Goal: Task Accomplishment & Management: Use online tool/utility

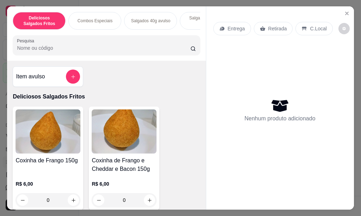
click at [110, 19] on div "Combos Especiais" at bounding box center [94, 21] width 53 height 18
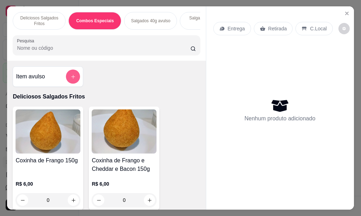
click at [72, 79] on icon "add-separate-item" at bounding box center [73, 76] width 5 height 5
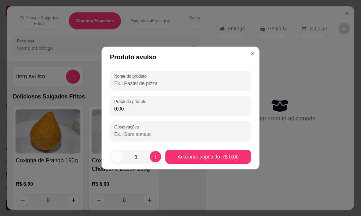
click at [132, 84] on input "Nome do produto" at bounding box center [180, 83] width 133 height 7
type input "c"
type input "COMBO 25 MINI PASTEIS"
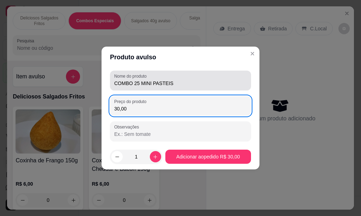
type input "30,00"
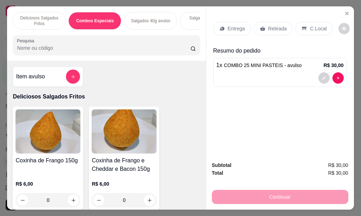
click at [278, 27] on p "Retirada" at bounding box center [278, 28] width 19 height 7
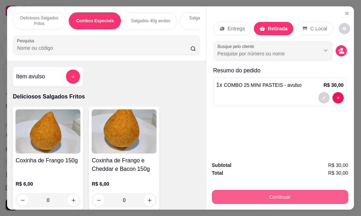
click at [271, 194] on button "Continuar" at bounding box center [280, 197] width 137 height 14
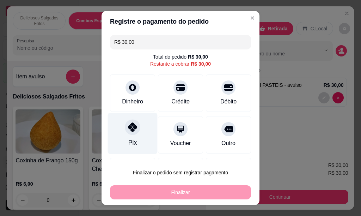
click at [131, 128] on icon at bounding box center [132, 126] width 9 height 9
type input "R$ 0,00"
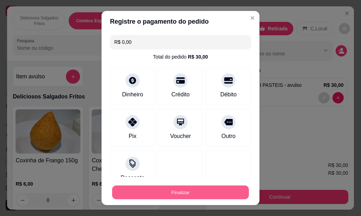
click at [192, 194] on button "Finalizar" at bounding box center [180, 193] width 137 height 14
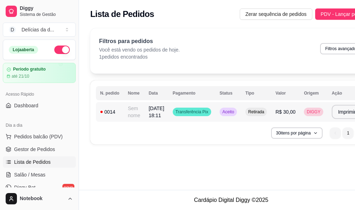
click at [134, 114] on td "Sem nome" at bounding box center [134, 112] width 21 height 20
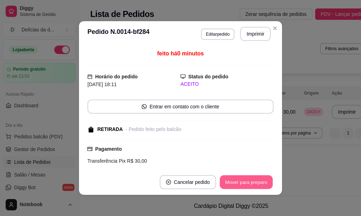
click at [237, 183] on button "Mover para preparo" at bounding box center [246, 182] width 53 height 14
click at [237, 183] on div "Mover para preparo" at bounding box center [246, 182] width 55 height 14
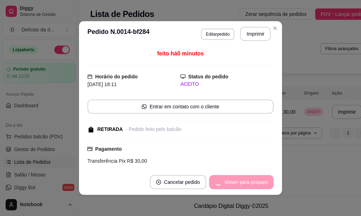
click at [237, 183] on div "Mover para preparo" at bounding box center [241, 182] width 65 height 14
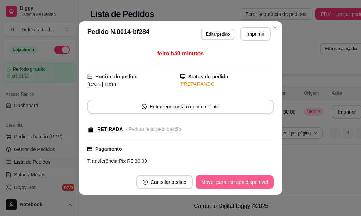
click at [237, 183] on button "Mover para retirada disponível" at bounding box center [235, 182] width 78 height 14
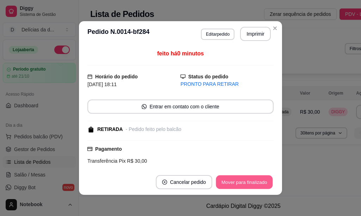
click at [236, 183] on button "Mover para finalizado" at bounding box center [244, 182] width 57 height 14
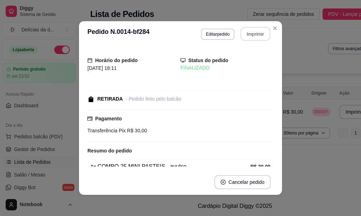
click at [255, 36] on button "Imprimir" at bounding box center [256, 34] width 30 height 14
click at [256, 33] on button "Imprimir" at bounding box center [255, 34] width 31 height 14
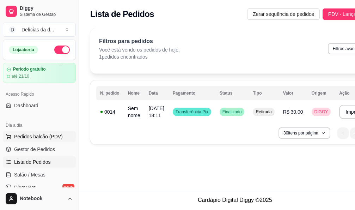
click at [48, 137] on span "Pedidos balcão (PDV)" at bounding box center [38, 136] width 49 height 7
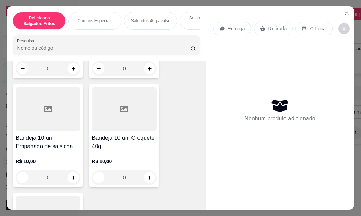
scroll to position [1866, 0]
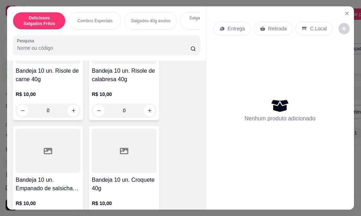
click at [102, 19] on p "Combos Especiais" at bounding box center [95, 21] width 35 height 6
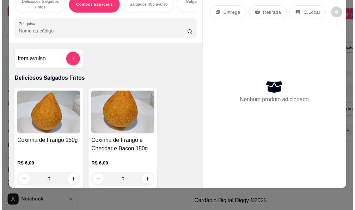
scroll to position [0, 0]
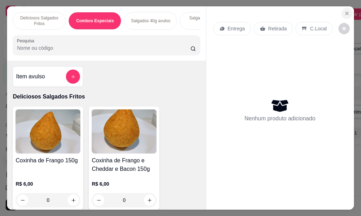
click at [346, 12] on icon "Close" at bounding box center [347, 13] width 3 height 3
